Goal: Task Accomplishment & Management: Complete application form

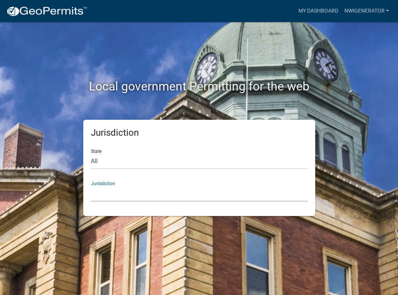
drag, startPoint x: 98, startPoint y: 199, endPoint x: 100, endPoint y: 195, distance: 4.3
click at [98, 199] on select "[GEOGRAPHIC_DATA], [US_STATE] [GEOGRAPHIC_DATA], [US_STATE][PERSON_NAME][GEOGRA…" at bounding box center [199, 194] width 217 height 16
click at [31, 120] on div "Jurisdiction State All [US_STATE] [US_STATE] [US_STATE] [US_STATE] [US_STATE] […" at bounding box center [199, 168] width 365 height 96
click at [106, 153] on div "State All [US_STATE] [US_STATE] [US_STATE] [US_STATE] [US_STATE] [US_STATE] [US…" at bounding box center [199, 156] width 217 height 26
click at [99, 160] on select "All [US_STATE] [US_STATE] [US_STATE] [US_STATE] [US_STATE] [US_STATE] [US_STATE…" at bounding box center [199, 162] width 217 height 16
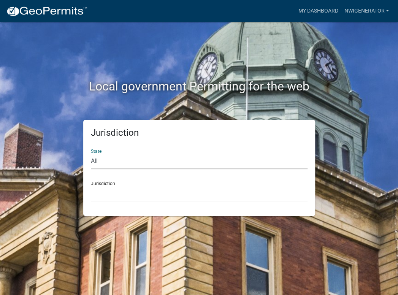
select select "[US_STATE]"
click at [91, 154] on select "All [US_STATE] [US_STATE] [US_STATE] [US_STATE] [US_STATE] [US_STATE] [US_STATE…" at bounding box center [199, 162] width 217 height 16
click at [103, 192] on select "City of [GEOGRAPHIC_DATA], [US_STATE] City of [GEOGRAPHIC_DATA], [US_STATE] Cit…" at bounding box center [199, 194] width 217 height 16
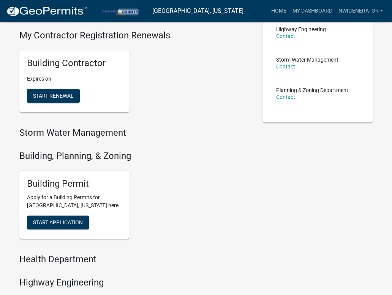
scroll to position [190, 0]
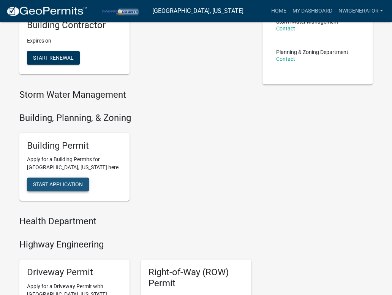
click at [77, 182] on span "Start Application" at bounding box center [58, 184] width 50 height 6
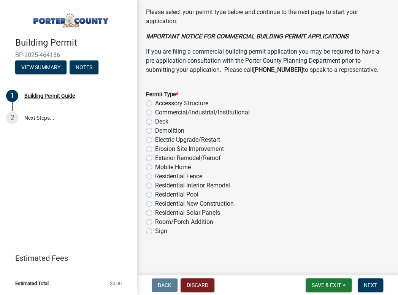
scroll to position [685, 0]
click at [155, 139] on label "Electric Upgrade/Restart" at bounding box center [187, 139] width 65 height 9
click at [155, 139] on input "Electric Upgrade/Restart" at bounding box center [157, 137] width 5 height 5
radio input "true"
click at [369, 284] on span "Next" at bounding box center [370, 285] width 13 height 6
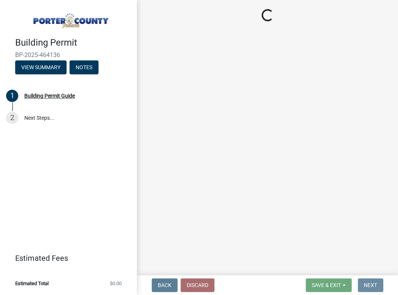
scroll to position [0, 0]
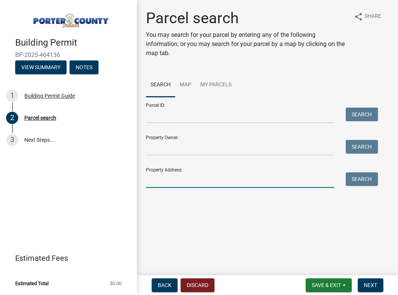
click at [173, 178] on input "Property Address:" at bounding box center [240, 180] width 188 height 16
type input "[STREET_ADDRESS]"
click at [359, 181] on button "Search" at bounding box center [362, 179] width 32 height 14
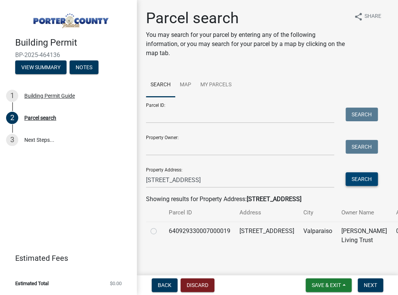
scroll to position [25, 0]
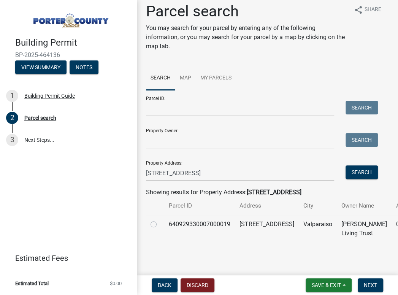
click at [160, 220] on label at bounding box center [160, 220] width 0 height 0
click at [160, 220] on input "radio" at bounding box center [162, 222] width 5 height 5
radio input "true"
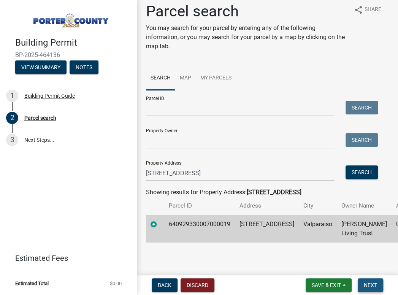
click at [374, 289] on button "Next" at bounding box center [370, 285] width 25 height 14
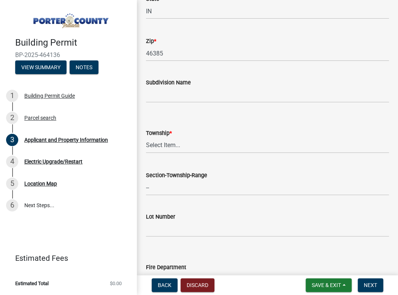
scroll to position [266, 0]
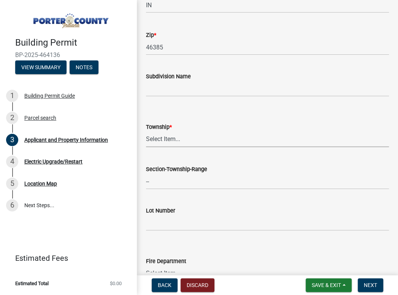
click at [200, 142] on select "Select Item... [PERSON_NAME][GEOGRAPHIC_DATA] [PERSON_NAME][GEOGRAPHIC_DATA] [G…" at bounding box center [267, 140] width 243 height 16
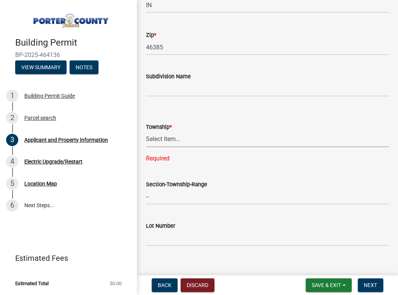
click at [175, 141] on select "Select Item... [PERSON_NAME][GEOGRAPHIC_DATA] [PERSON_NAME][GEOGRAPHIC_DATA] [G…" at bounding box center [267, 140] width 243 height 16
click at [146, 132] on select "Select Item... [PERSON_NAME][GEOGRAPHIC_DATA] [PERSON_NAME][GEOGRAPHIC_DATA] [G…" at bounding box center [267, 140] width 243 height 16
select select "4e6cbcac-7d48-4f78-b019-902ed53214cd"
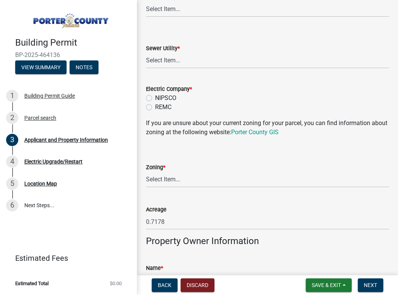
scroll to position [608, 0]
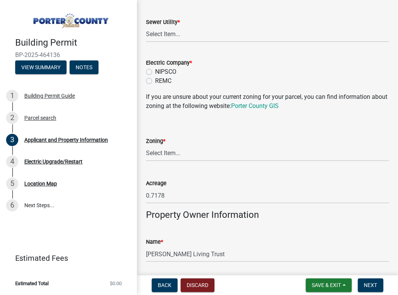
click at [155, 71] on label "NIPSCO" at bounding box center [165, 71] width 21 height 9
click at [155, 71] on input "NIPSCO" at bounding box center [157, 69] width 5 height 5
radio input "true"
click at [163, 39] on select "Select Item... Aqua [US_STATE] Inc Damon Run Falling Waters Lake Eliza - LEACD …" at bounding box center [267, 35] width 243 height 16
click at [146, 27] on select "Select Item... Aqua [US_STATE] Inc Damon Run Falling Waters Lake Eliza - LEACD …" at bounding box center [267, 35] width 243 height 16
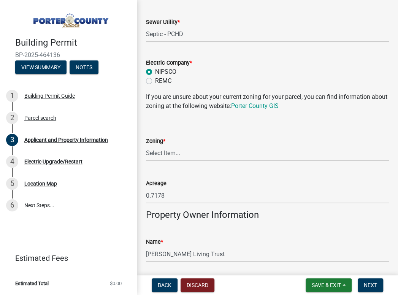
select select "ea6751d4-6bf7-4a16-89ee-f7801ab82aa1"
click at [152, 154] on select "Select Item... A1 A2 CH CM CN I1 I2 I3 IN MP OT P1 P2 PUD R1 R2 R3 R4 RL RR" at bounding box center [267, 154] width 243 height 16
click at [122, 82] on ul "1 Building Permit Guide 2 Parcel search 3 Applicant and Property Information 4 …" at bounding box center [68, 151] width 137 height 138
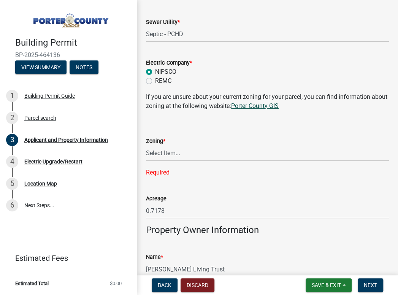
click at [260, 106] on link "Porter County GIS" at bounding box center [255, 105] width 48 height 7
click at [166, 152] on select "Select Item... A1 A2 CH CM CN I1 I2 I3 IN MP OT P1 P2 PUD R1 R2 R3 R4 RL RR" at bounding box center [267, 154] width 243 height 16
click at [146, 146] on select "Select Item... A1 A2 CH CM CN I1 I2 I3 IN MP OT P1 P2 PUD R1 R2 R3 R4 RL RR" at bounding box center [267, 154] width 243 height 16
select select "e2d1b1d7-ccc9-456b-9e96-e16306515997"
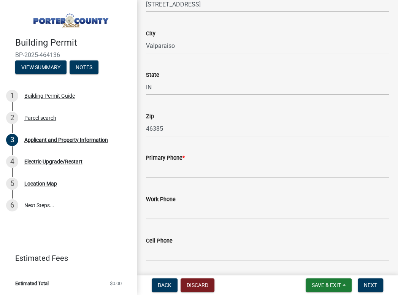
scroll to position [912, 0]
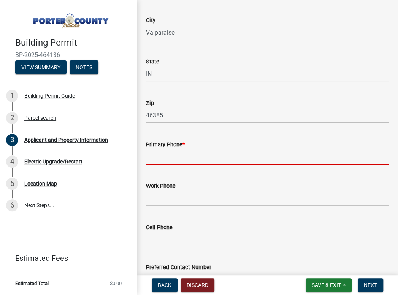
click at [216, 162] on input "Primary Phone *" at bounding box center [267, 157] width 243 height 16
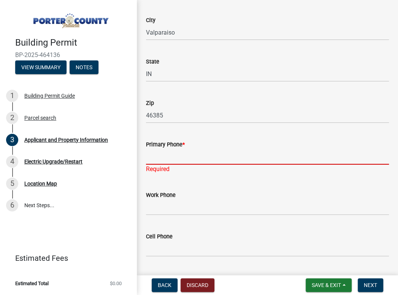
click at [197, 152] on input "Primary Phone *" at bounding box center [267, 157] width 243 height 16
type input "7083594894"
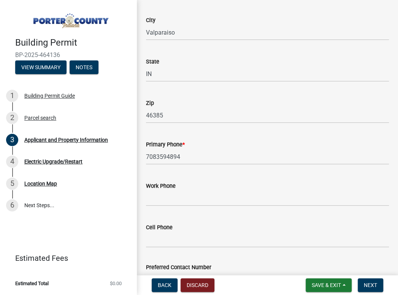
click at [207, 188] on div "Work Phone" at bounding box center [267, 188] width 243 height 35
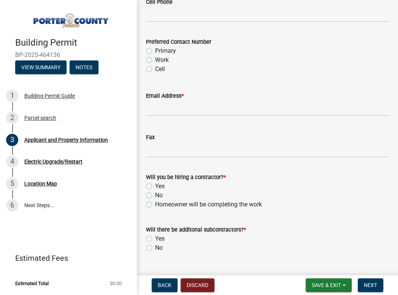
scroll to position [1140, 0]
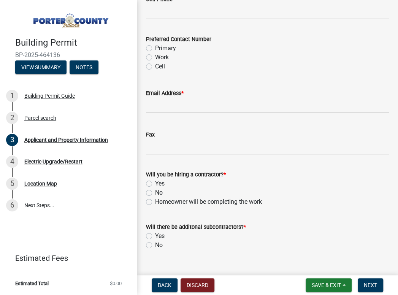
click at [155, 184] on label "Yes" at bounding box center [160, 183] width 10 height 9
click at [155, 184] on input "Yes" at bounding box center [157, 181] width 5 height 5
radio input "true"
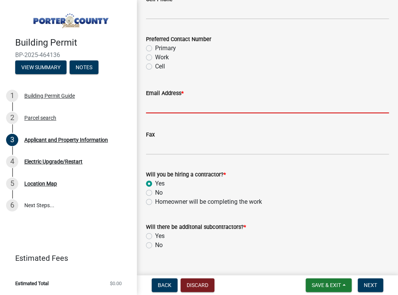
click at [169, 106] on input "Email Address *" at bounding box center [267, 106] width 243 height 16
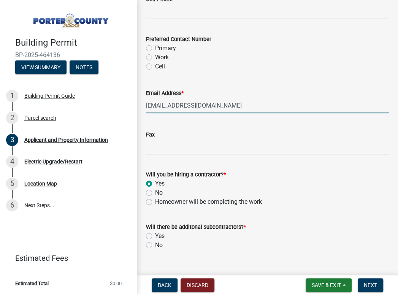
type input "[EMAIL_ADDRESS][DOMAIN_NAME]"
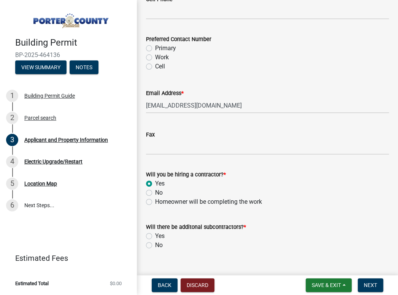
click at [155, 243] on label "No" at bounding box center [159, 245] width 8 height 9
click at [155, 243] on input "No" at bounding box center [157, 243] width 5 height 5
radio input "true"
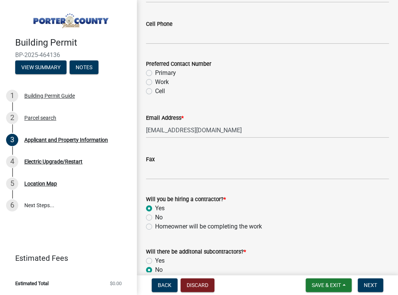
scroll to position [1154, 0]
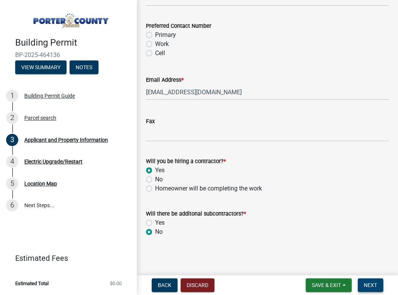
click at [368, 283] on span "Next" at bounding box center [370, 285] width 13 height 6
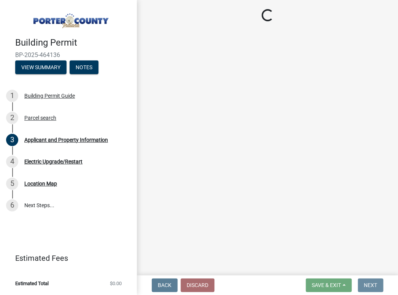
scroll to position [0, 0]
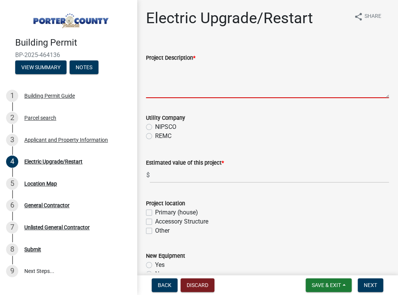
click at [179, 92] on textarea "Project Description *" at bounding box center [267, 80] width 243 height 36
type textarea "INSTALL STANDBY GENERATOR"
click at [262, 149] on div "Estimated value of this project * $" at bounding box center [267, 164] width 243 height 35
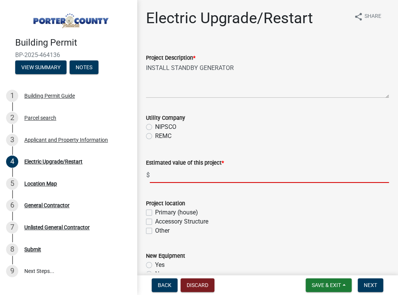
click at [228, 180] on input "text" at bounding box center [269, 175] width 239 height 16
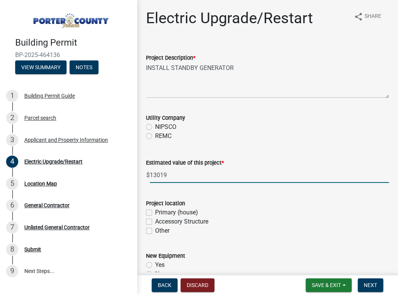
type input "13019"
click at [257, 251] on div "New Equipment" at bounding box center [267, 255] width 243 height 9
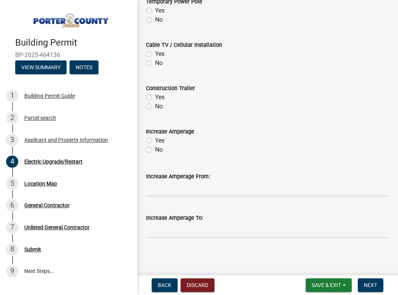
scroll to position [385, 0]
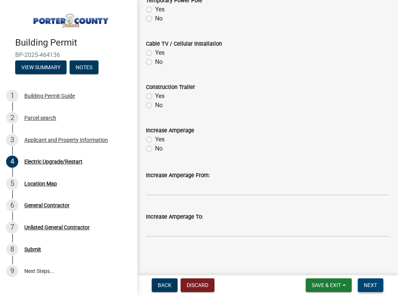
click at [363, 284] on button "Next" at bounding box center [370, 285] width 25 height 14
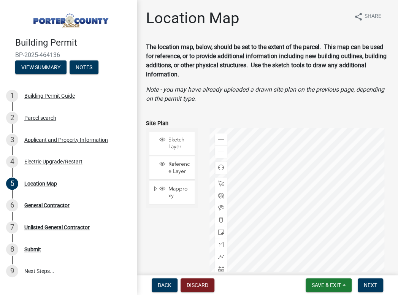
click at [384, 286] on form "Save & Exit Save Save & Exit Next" at bounding box center [345, 285] width 84 height 14
click at [379, 285] on button "Next" at bounding box center [370, 285] width 25 height 14
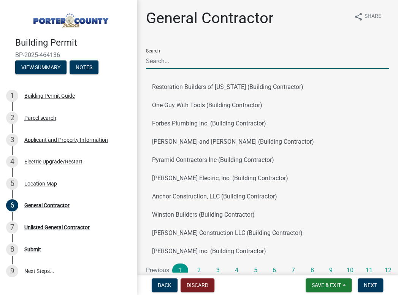
click at [170, 65] on input "Search" at bounding box center [267, 61] width 243 height 16
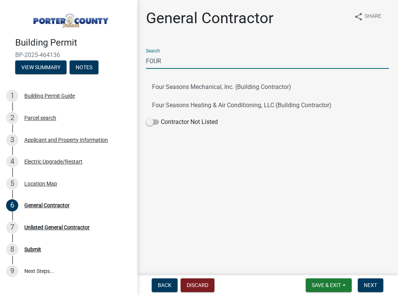
type input "four"
click at [181, 103] on button "Four Seasons Heating & Air Conditioning, LLC (Building Contractor)" at bounding box center [267, 105] width 243 height 18
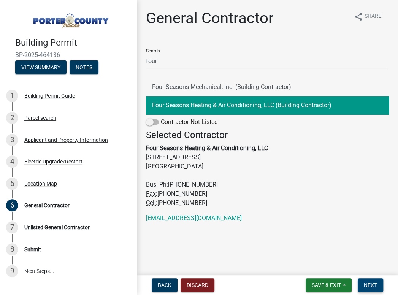
click at [367, 282] on span "Next" at bounding box center [370, 285] width 13 height 6
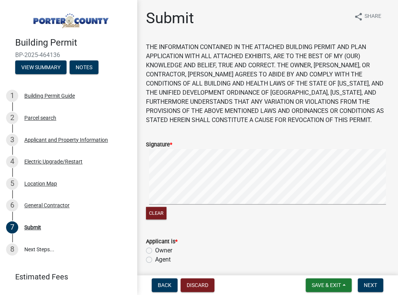
click at [224, 243] on wm-data-entity-input-list "THE INFORMATION CONTAINED IN THE ATTACHED BUILDING PERMIT AND PLAN APPLICATION …" at bounding box center [267, 243] width 243 height 400
click at [397, 216] on main "Submit share Share THE INFORMATION CONTAINED IN THE ATTACHED BUILDING PERMIT AN…" at bounding box center [267, 136] width 261 height 272
click at [155, 260] on label "Agent" at bounding box center [163, 259] width 16 height 9
click at [155, 260] on input "Agent" at bounding box center [157, 257] width 5 height 5
radio input "true"
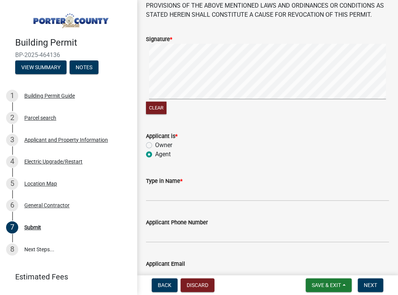
scroll to position [114, 0]
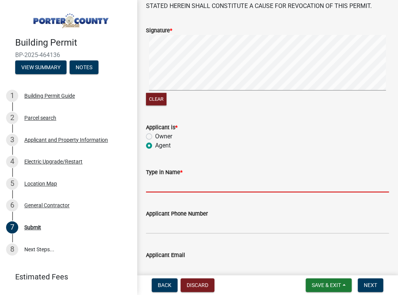
click at [183, 190] on input "Type in Name *" at bounding box center [267, 185] width 243 height 16
type input "KANEDA SERCYE"
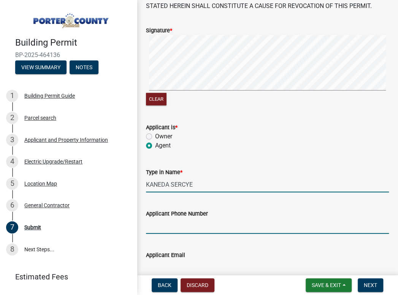
type input "[PHONE_NUMBER]"
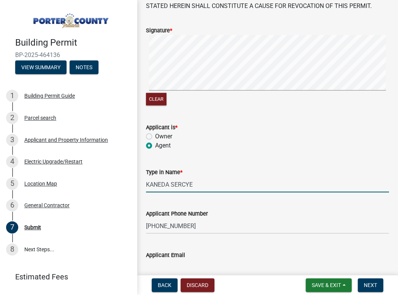
type input "[EMAIL_ADDRESS][DOMAIN_NAME]"
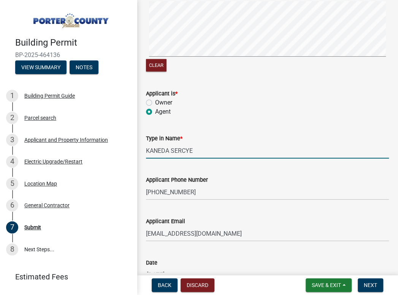
scroll to position [200, 0]
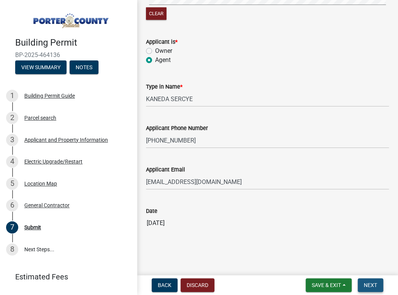
click at [366, 284] on span "Next" at bounding box center [370, 285] width 13 height 6
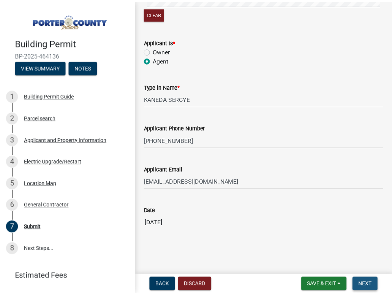
scroll to position [0, 0]
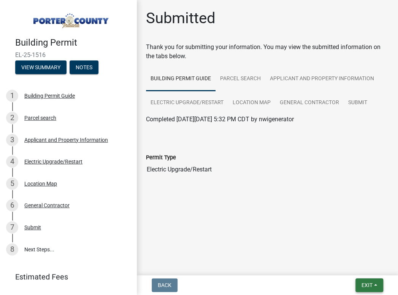
click at [356, 283] on button "Exit" at bounding box center [369, 285] width 28 height 14
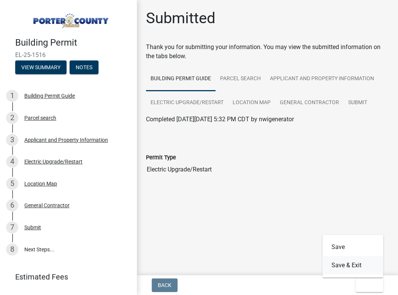
click at [335, 266] on button "Save & Exit" at bounding box center [352, 265] width 61 height 18
